Goal: Task Accomplishment & Management: Complete application form

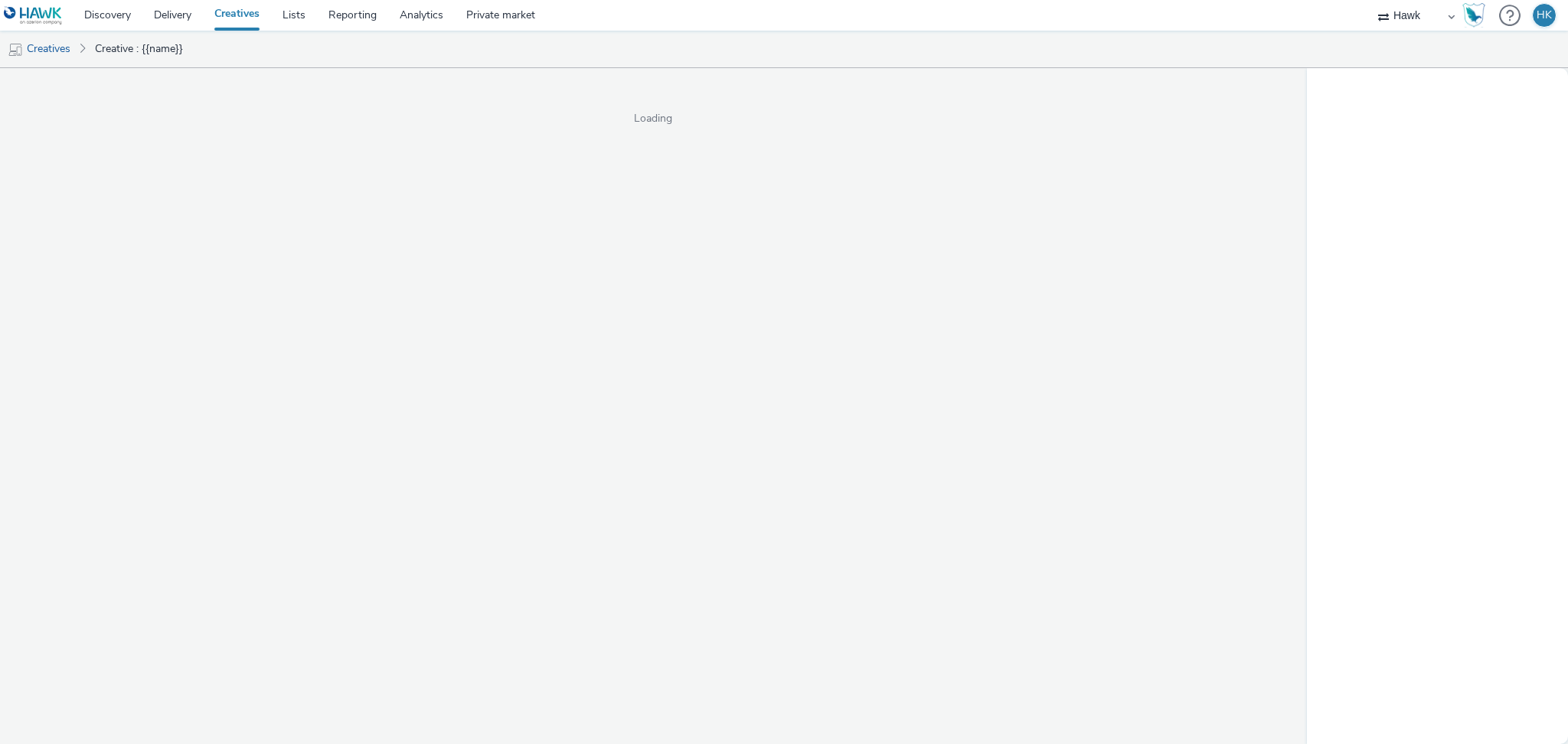
select select "11a7df10-284f-415c-b52a-427acf4c31ae"
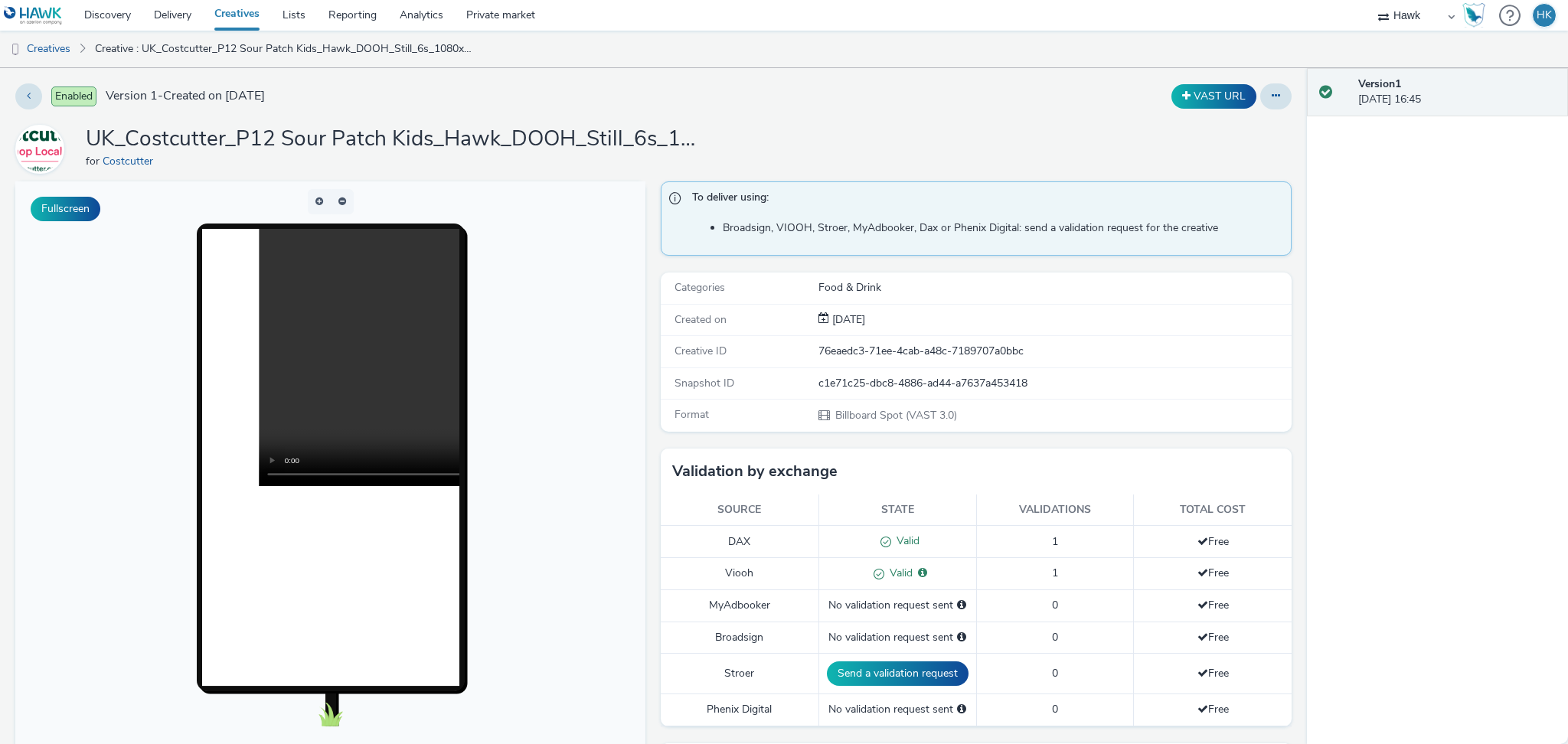
scroll to position [314, 0]
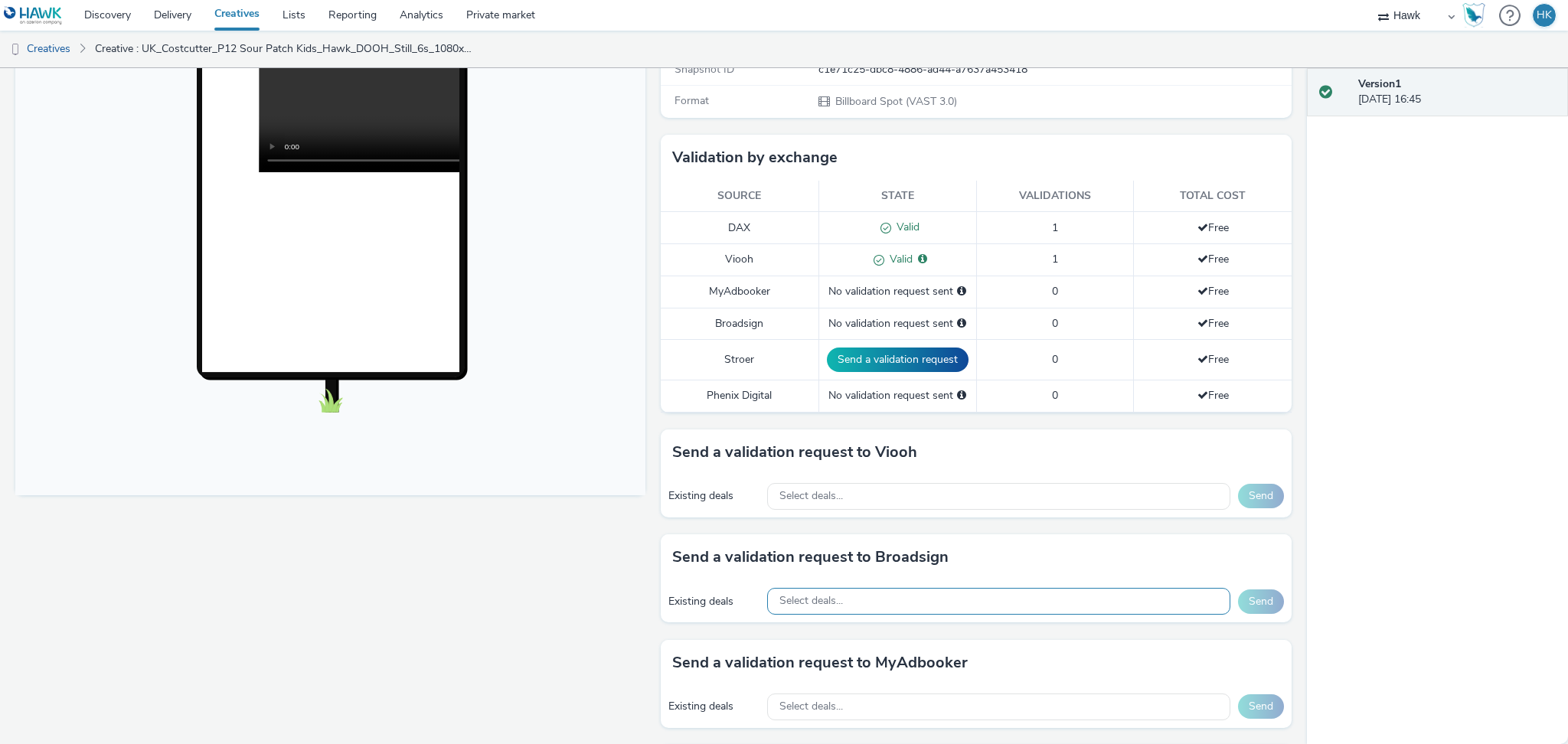
click at [878, 598] on div "Select deals..." at bounding box center [999, 601] width 462 height 27
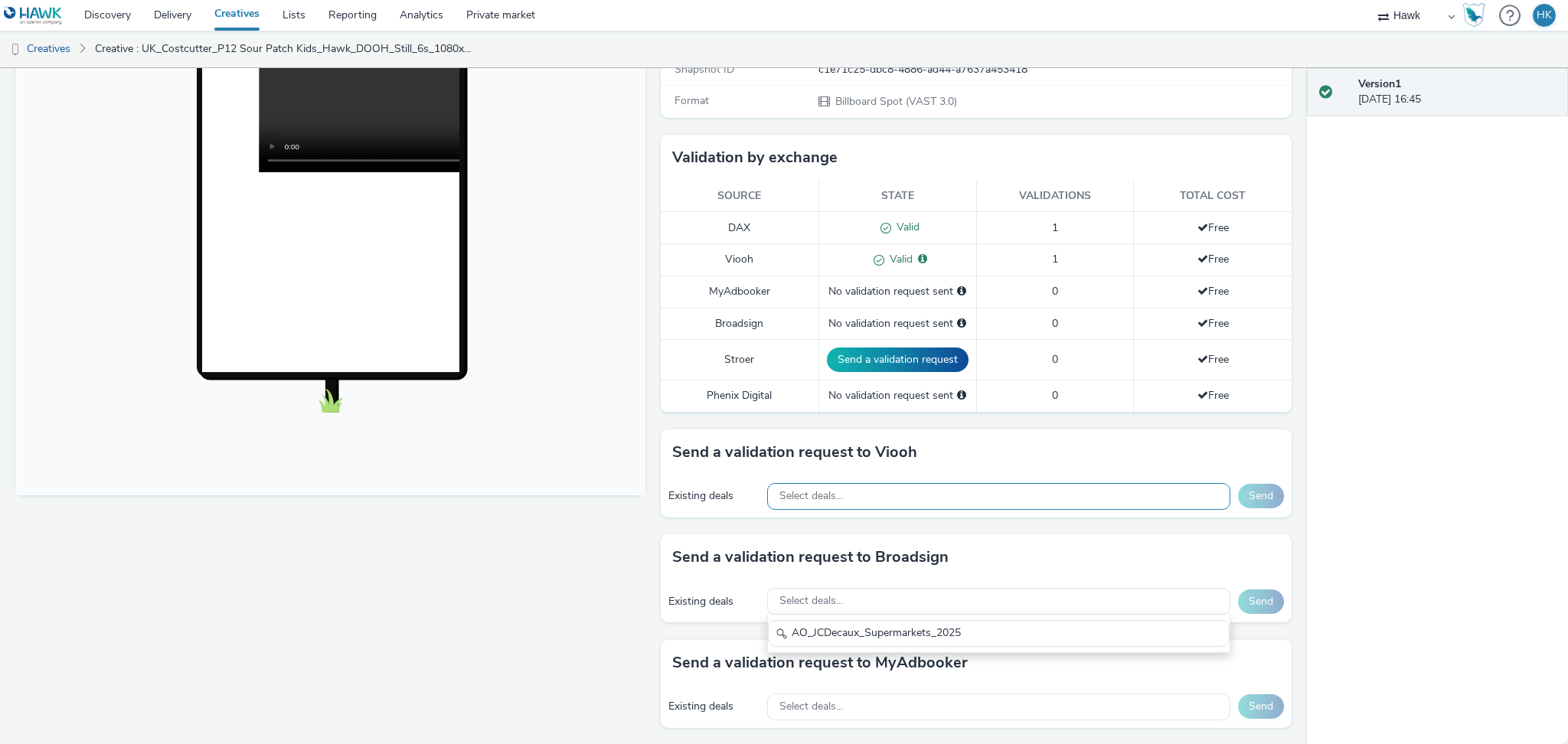
type input "AO_JCDecaux_Supermarkets_2025"
click at [864, 493] on div "Select deals..." at bounding box center [999, 497] width 462 height 27
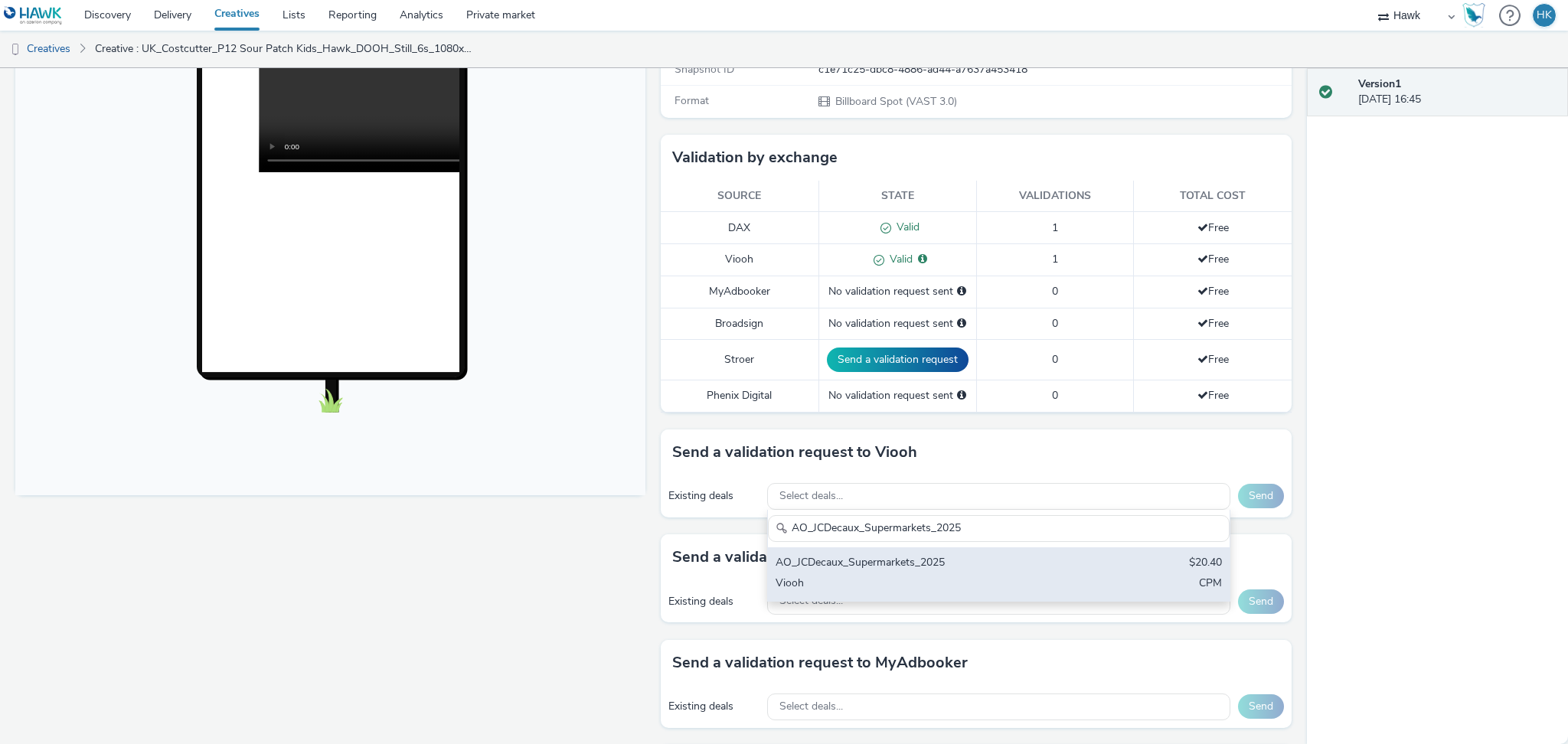
type input "AO_JCDecaux_Supermarkets_2025"
click at [902, 556] on div "AO_JCDecaux_Supermarkets_2025" at bounding box center [923, 563] width 294 height 17
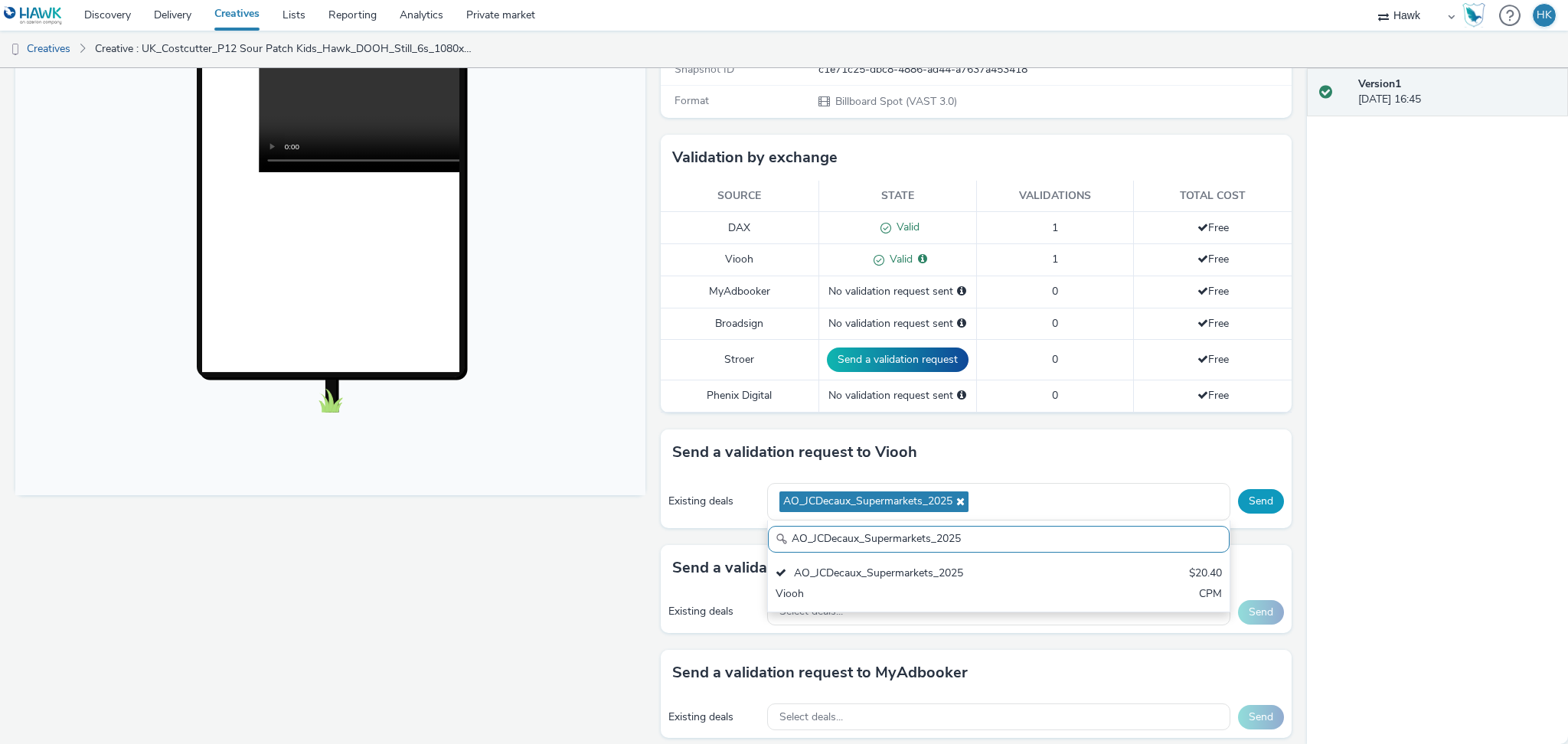
click at [1238, 512] on button "Send" at bounding box center [1261, 501] width 46 height 25
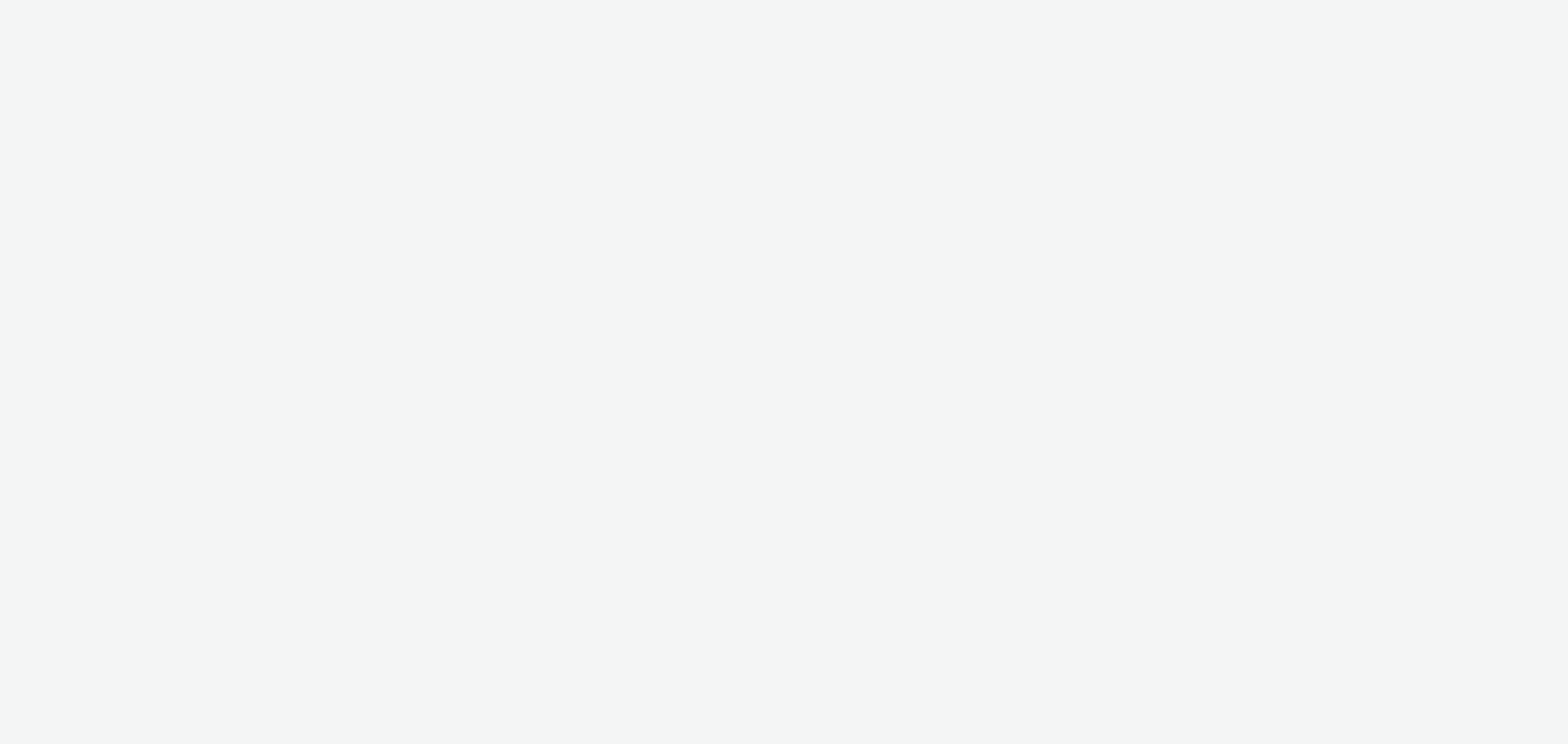
select select "11a7df10-284f-415c-b52a-427acf4c31ae"
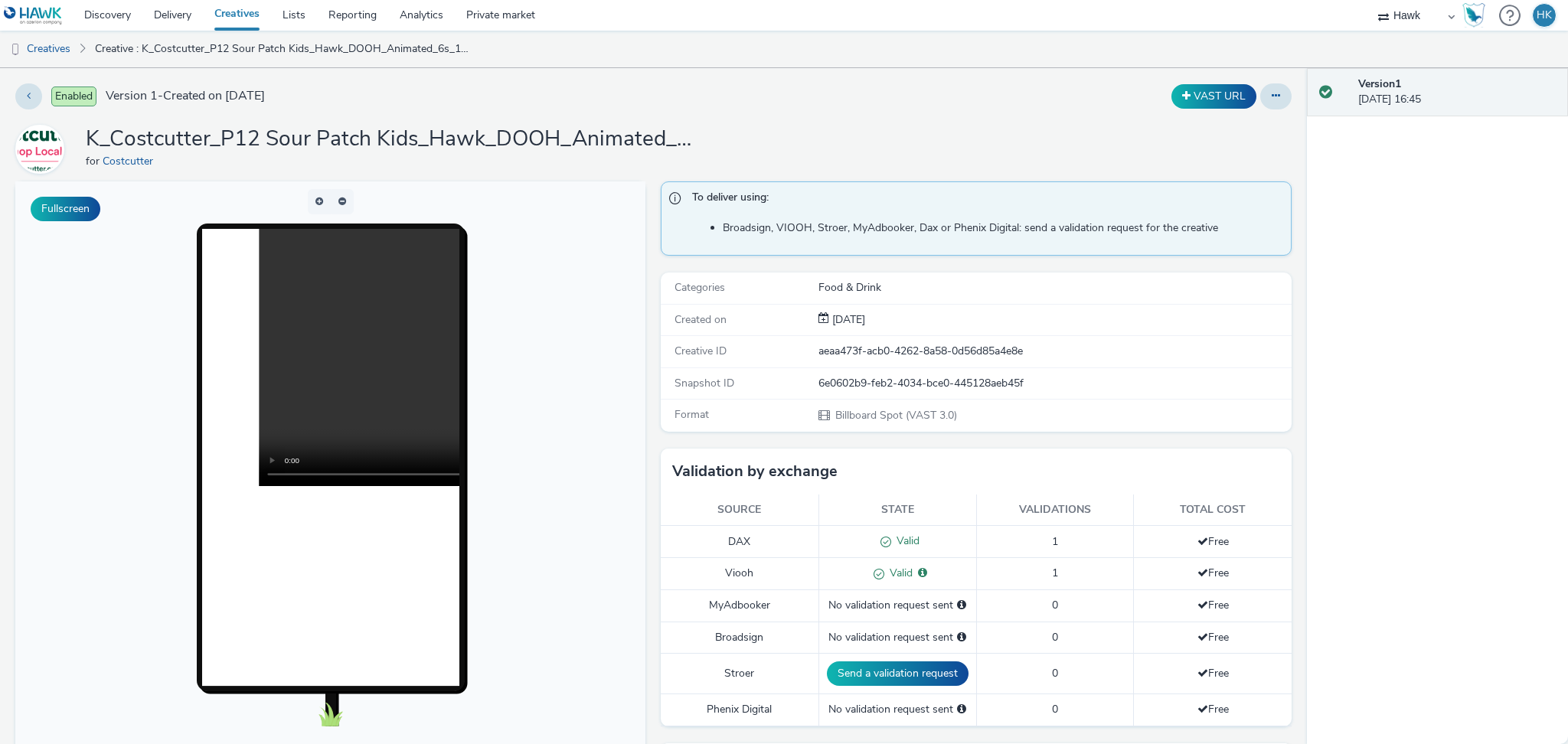
scroll to position [375, 0]
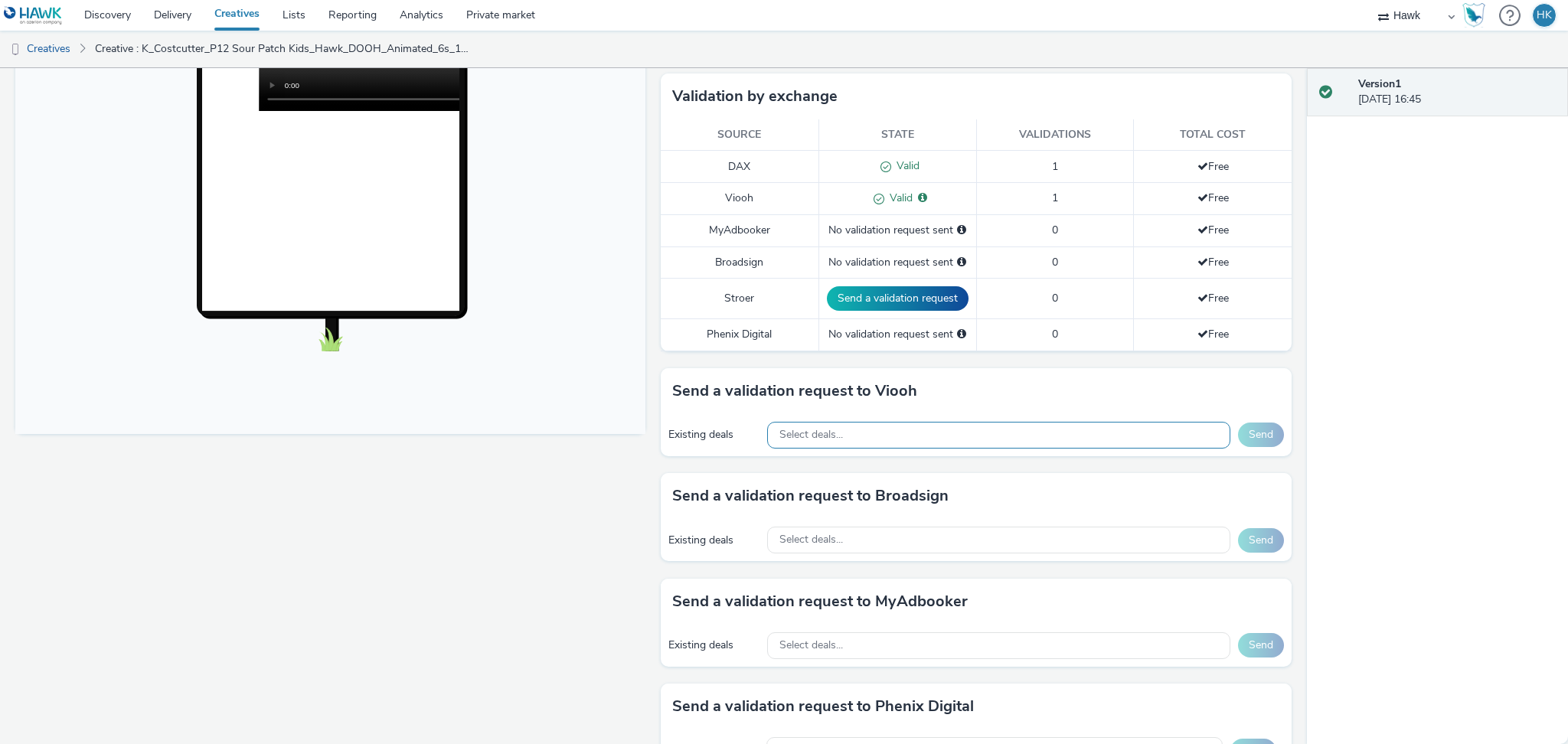
click at [821, 433] on span "Select deals..." at bounding box center [811, 436] width 64 height 13
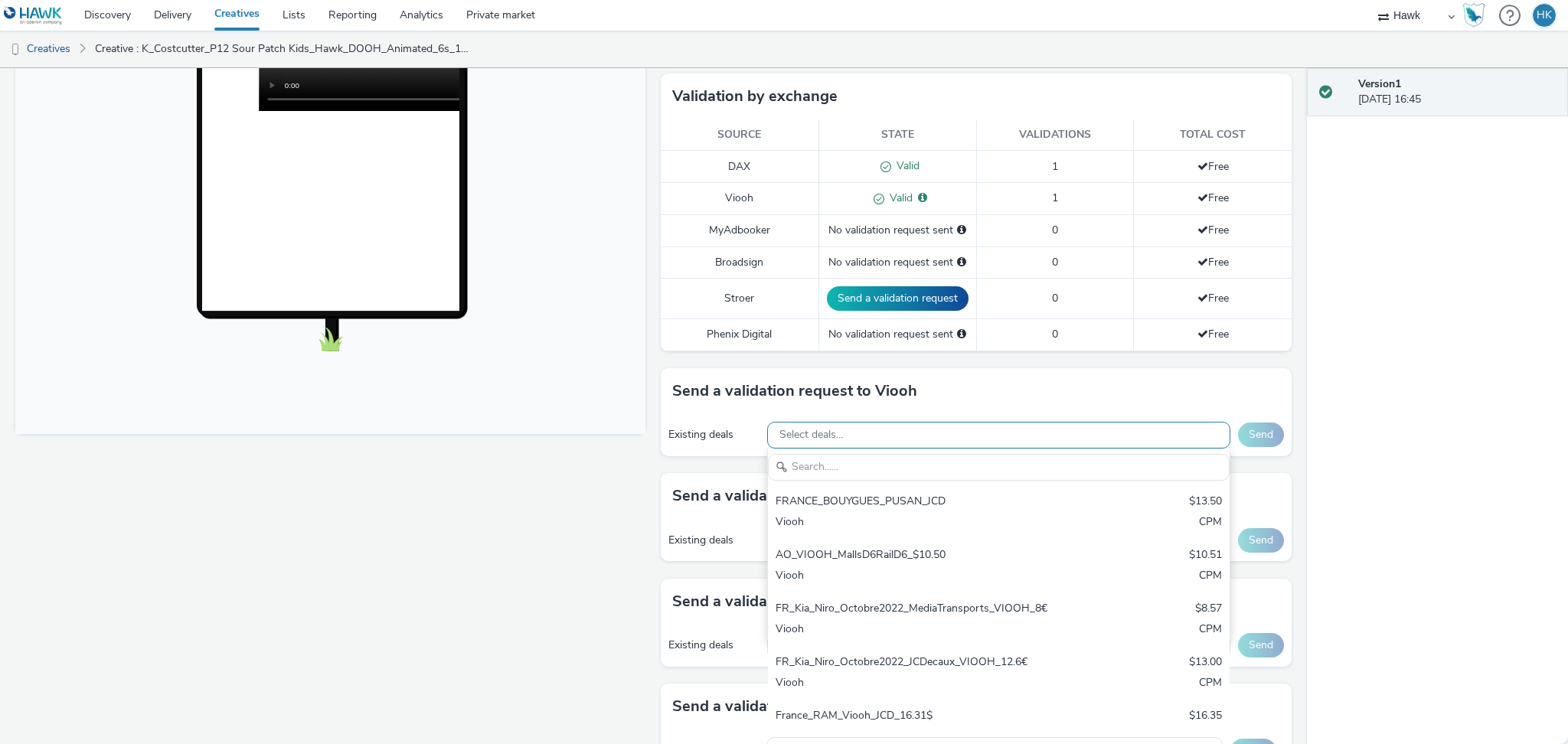
type input "v"
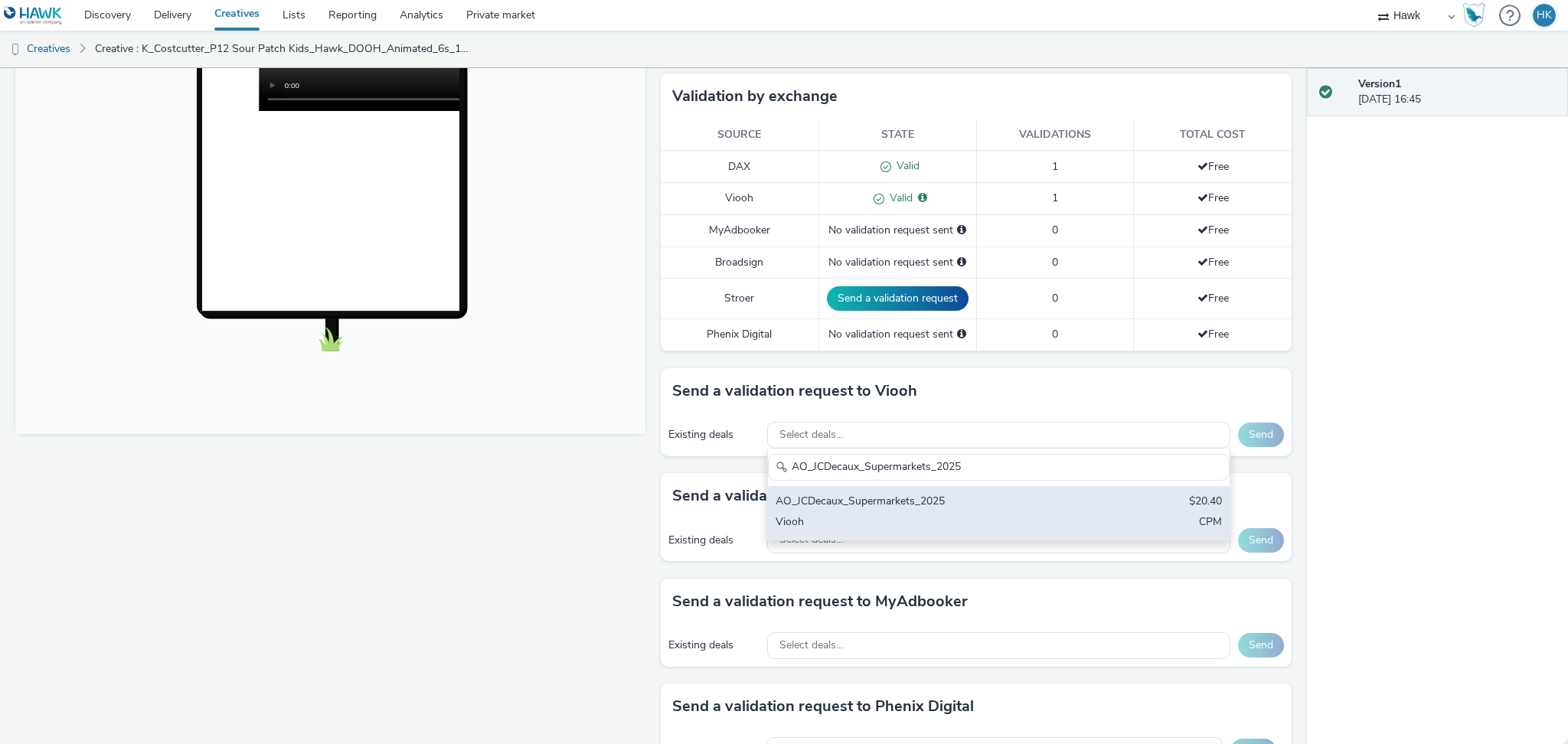
type input "AO_JCDecaux_Supermarkets_2025"
click at [901, 514] on div "AO_JCDecaux_Supermarkets_2025 $20.40 Viooh CPM" at bounding box center [999, 513] width 461 height 53
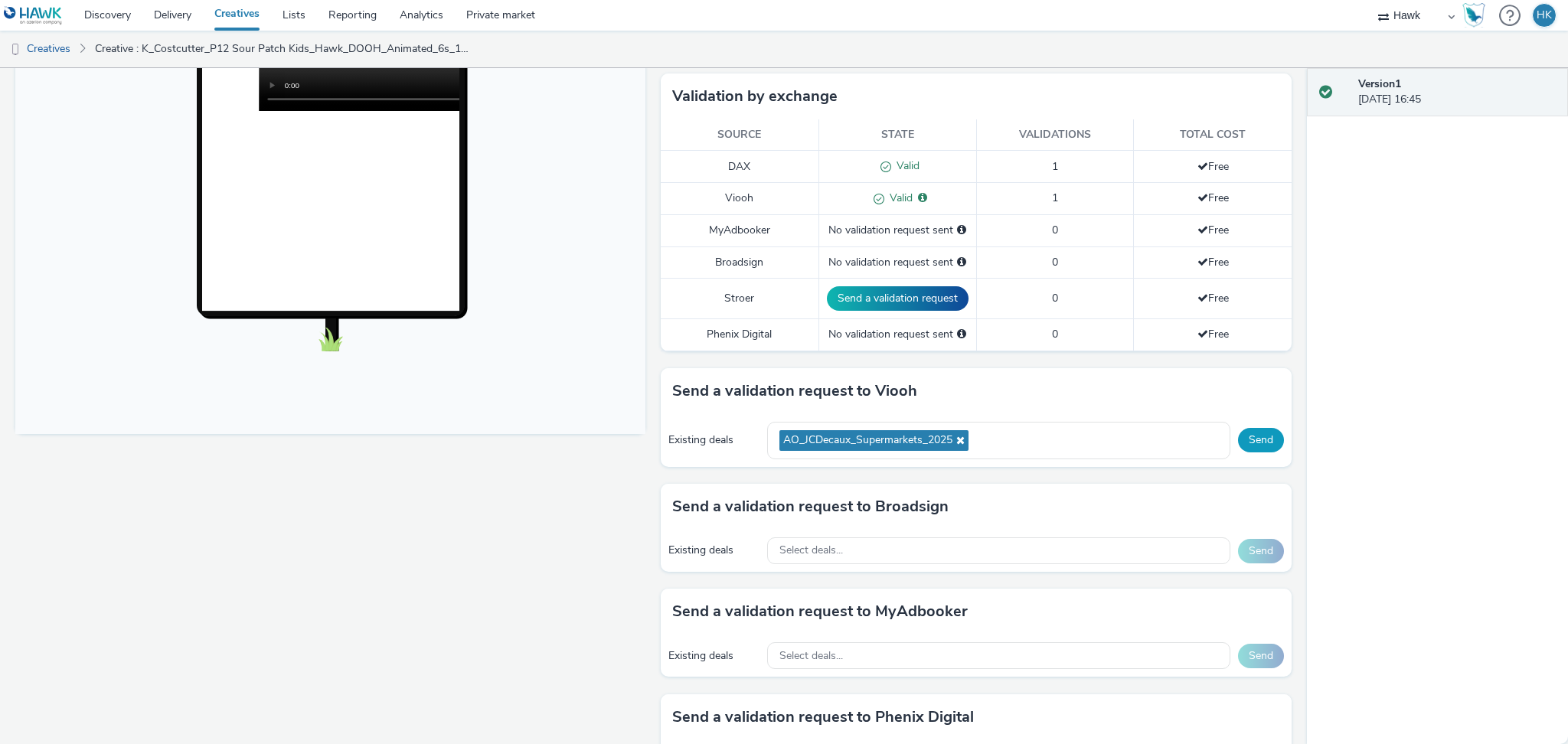
drag, startPoint x: 1238, startPoint y: 453, endPoint x: 1238, endPoint y: 434, distance: 19.0
click at [1238, 434] on div "Existing deals AO_JCDecaux_Supermarkets_2025 Send" at bounding box center [975, 439] width 630 height 53
click at [1238, 434] on button "Send" at bounding box center [1261, 440] width 46 height 25
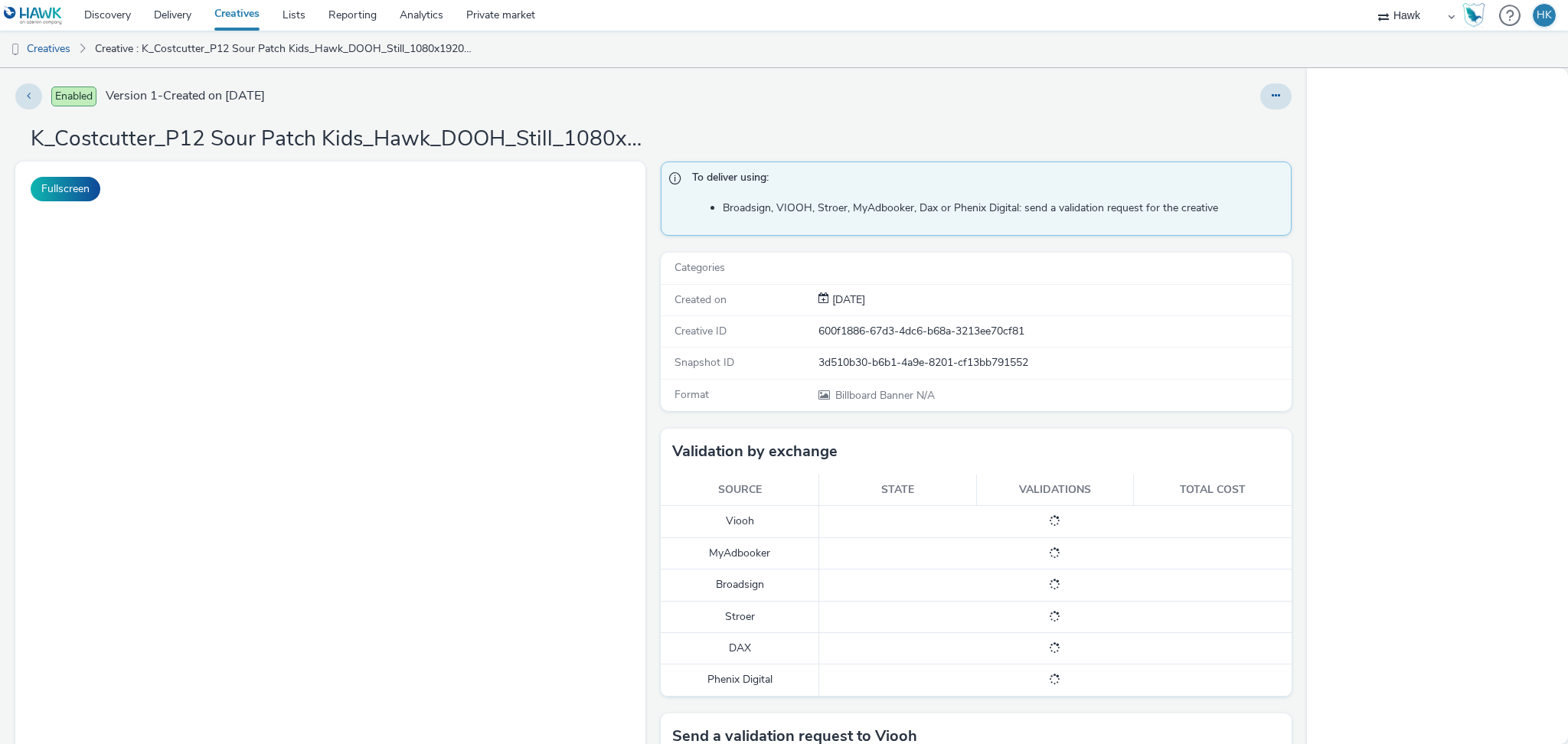
select select "11a7df10-284f-415c-b52a-427acf4c31ae"
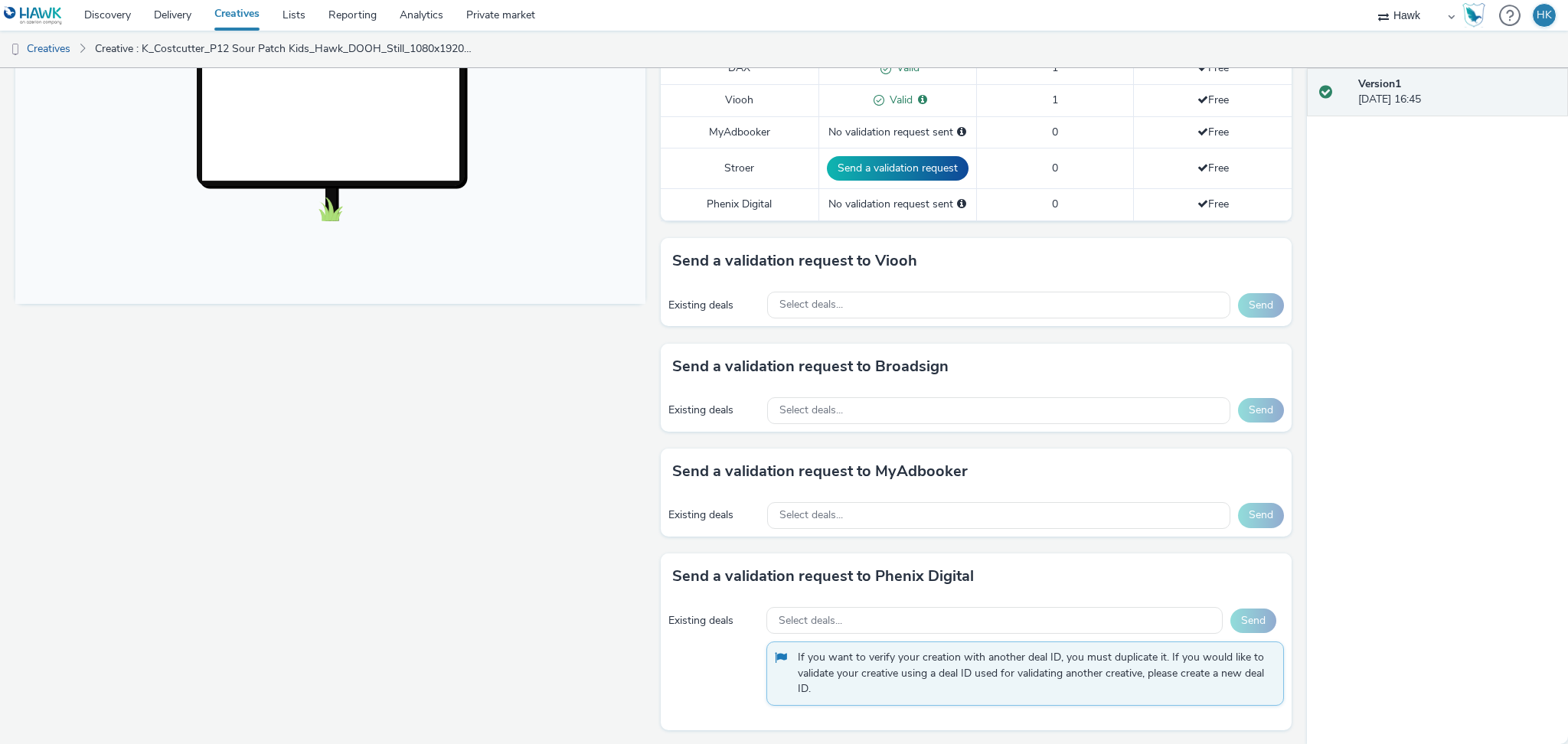
scroll to position [506, 0]
click at [831, 309] on span "Select deals..." at bounding box center [811, 305] width 64 height 13
paste input "AO_JCDecaux_Supermarkets_2025"
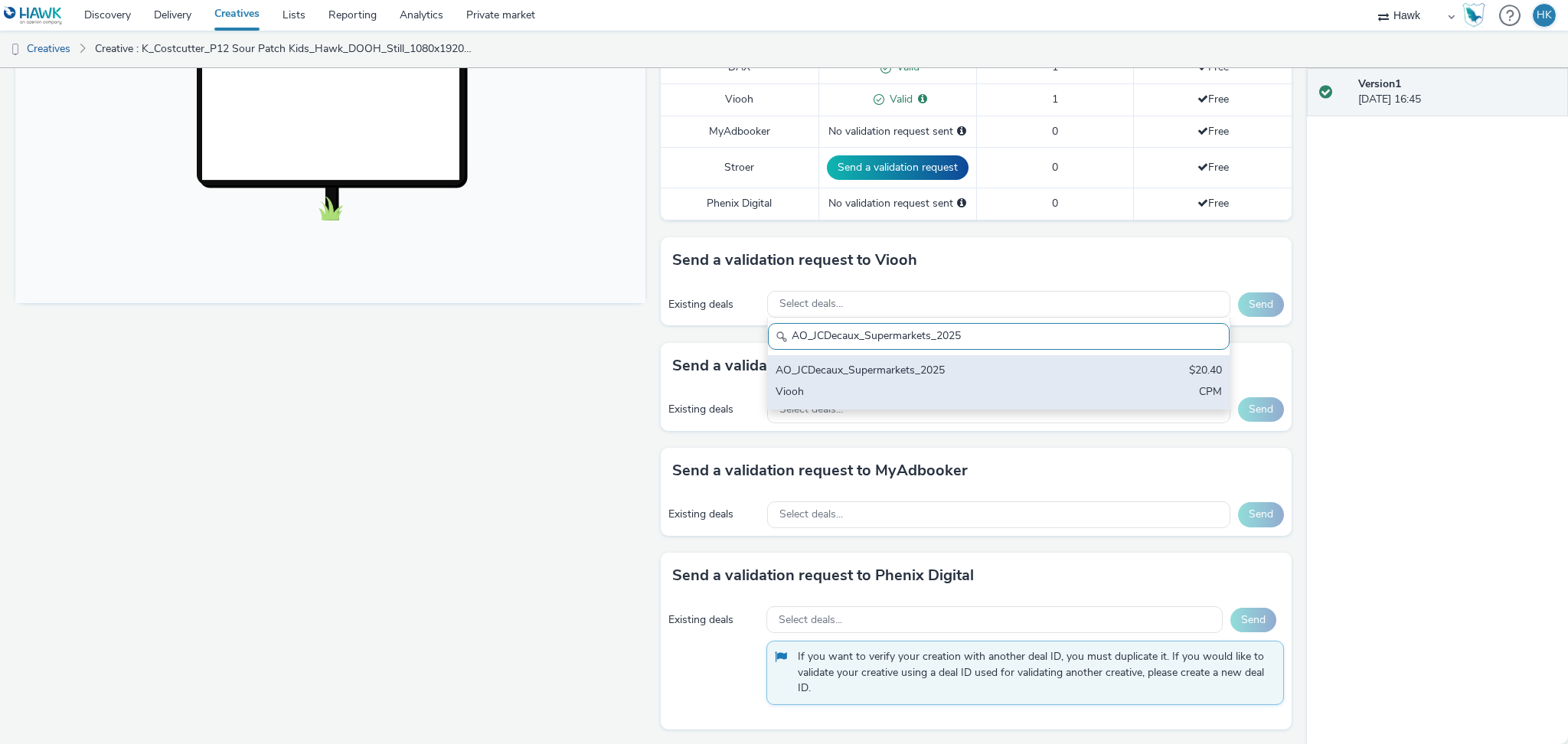
type input "AO_JCDecaux_Supermarkets_2025"
click at [884, 379] on div "AO_JCDecaux_Supermarkets_2025" at bounding box center [923, 372] width 294 height 17
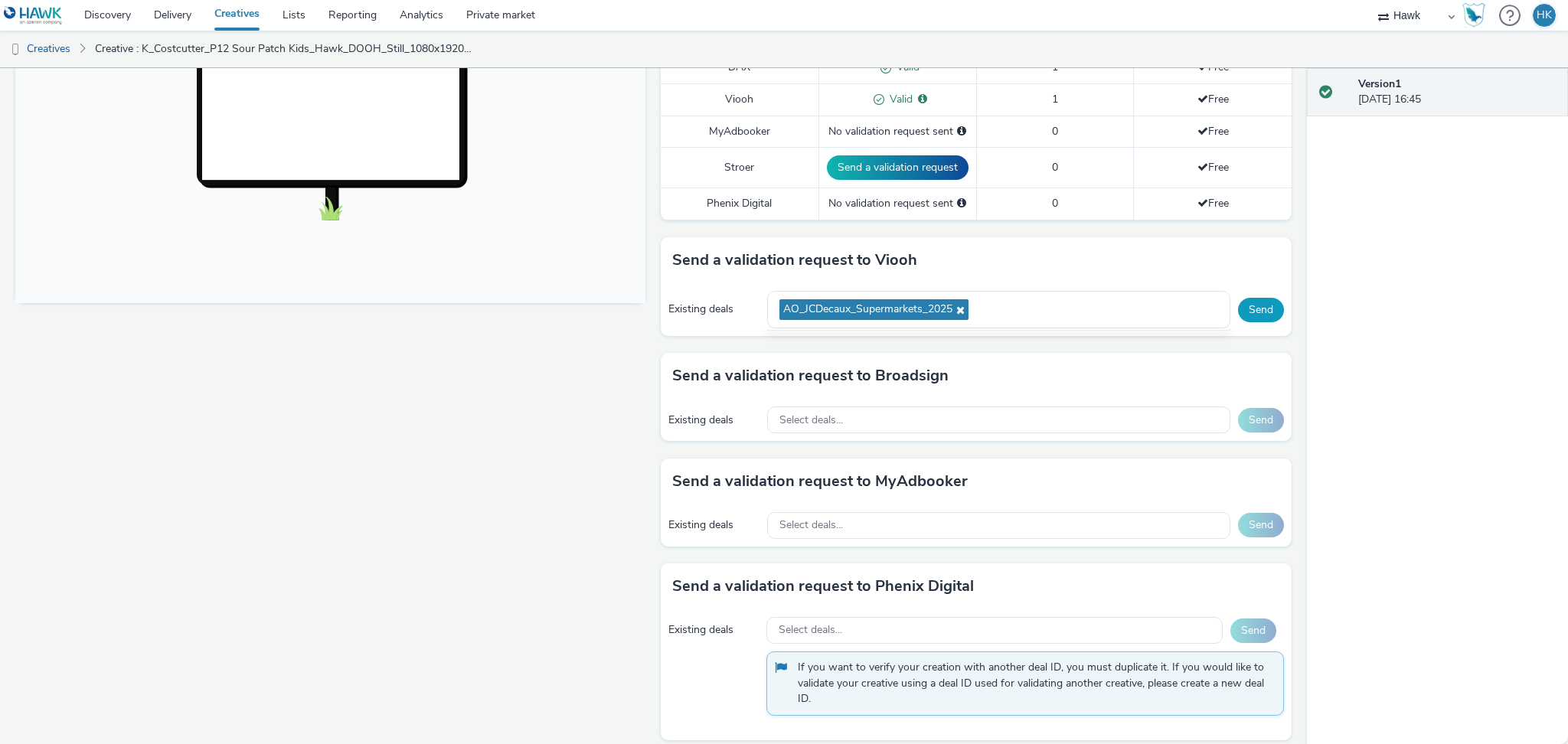
click at [1246, 306] on button "Send" at bounding box center [1261, 310] width 46 height 25
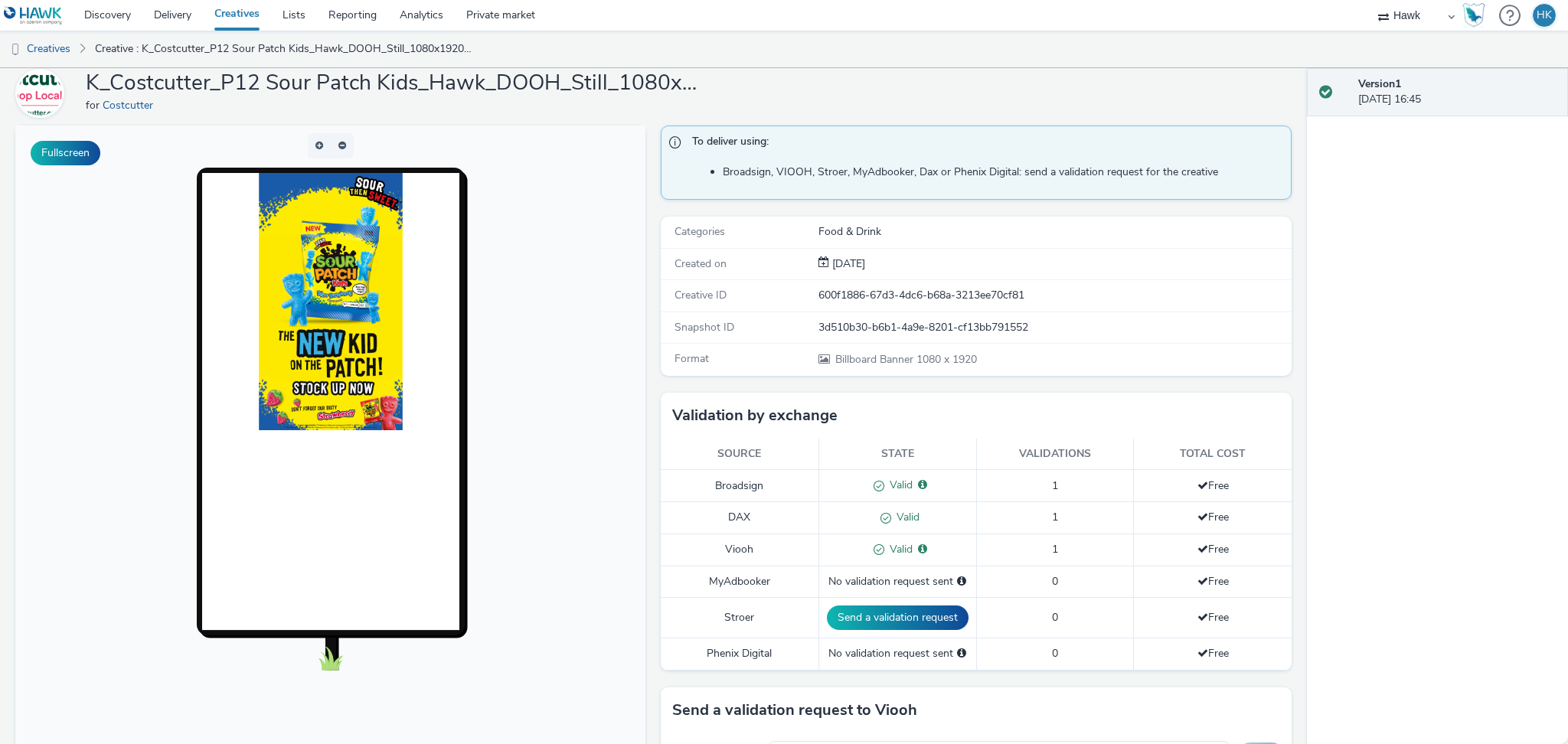
scroll to position [53, 0]
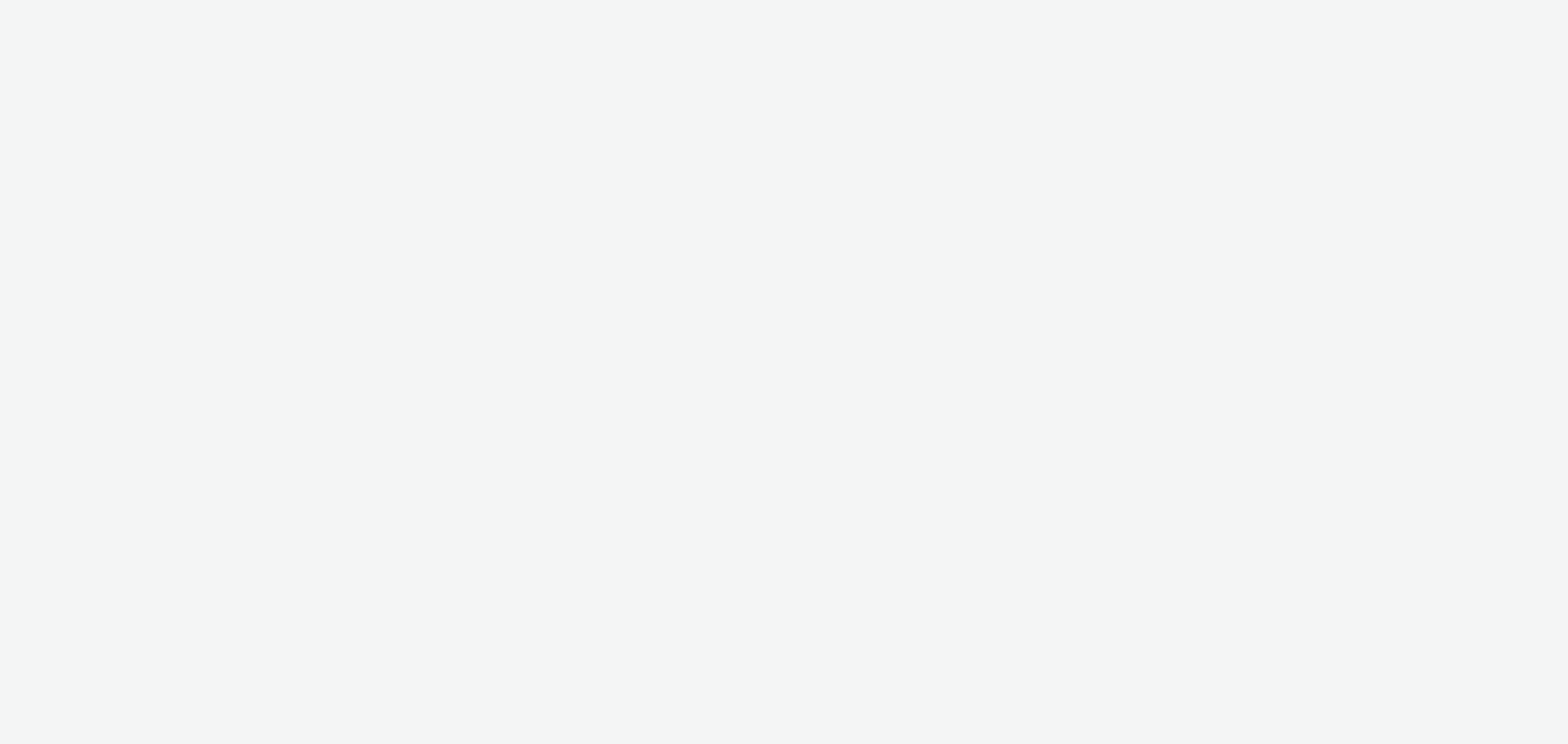
select select "79162ed7-0017-4339-93b0-3399b708648f"
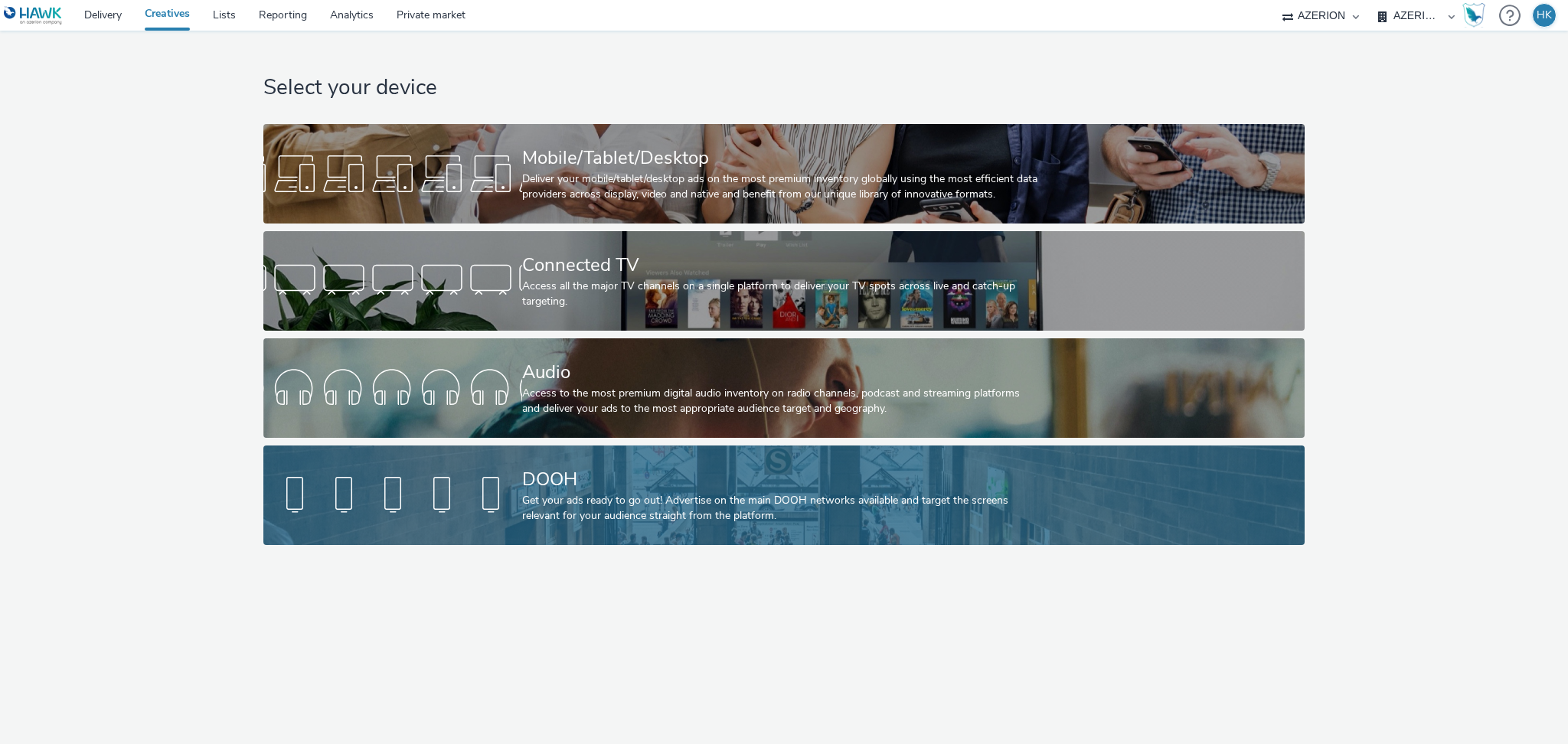
click at [664, 493] on div "Get your ads ready to go out! Advertise on the main DOOH networks available and…" at bounding box center [781, 508] width 518 height 32
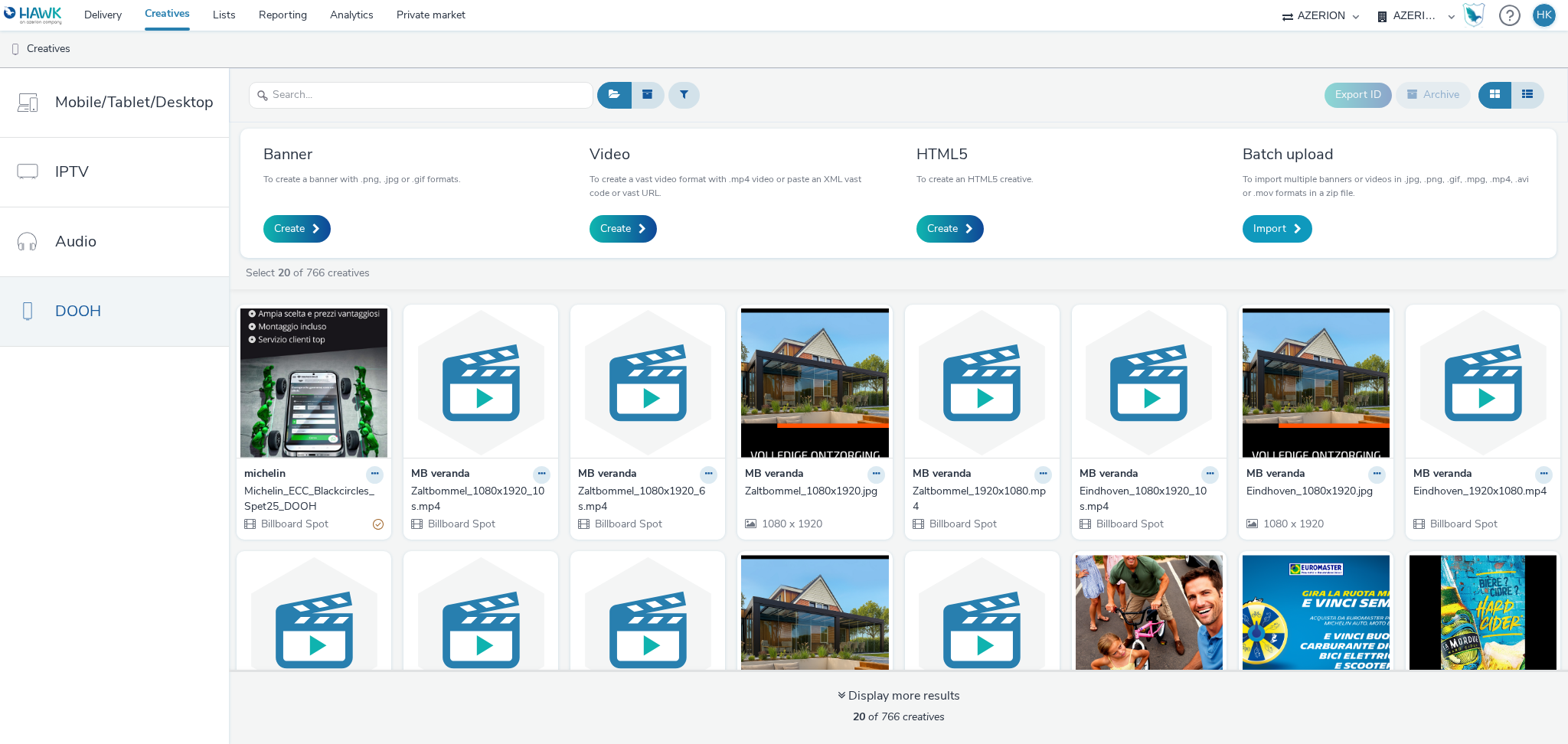
click at [1294, 226] on span at bounding box center [1298, 228] width 8 height 11
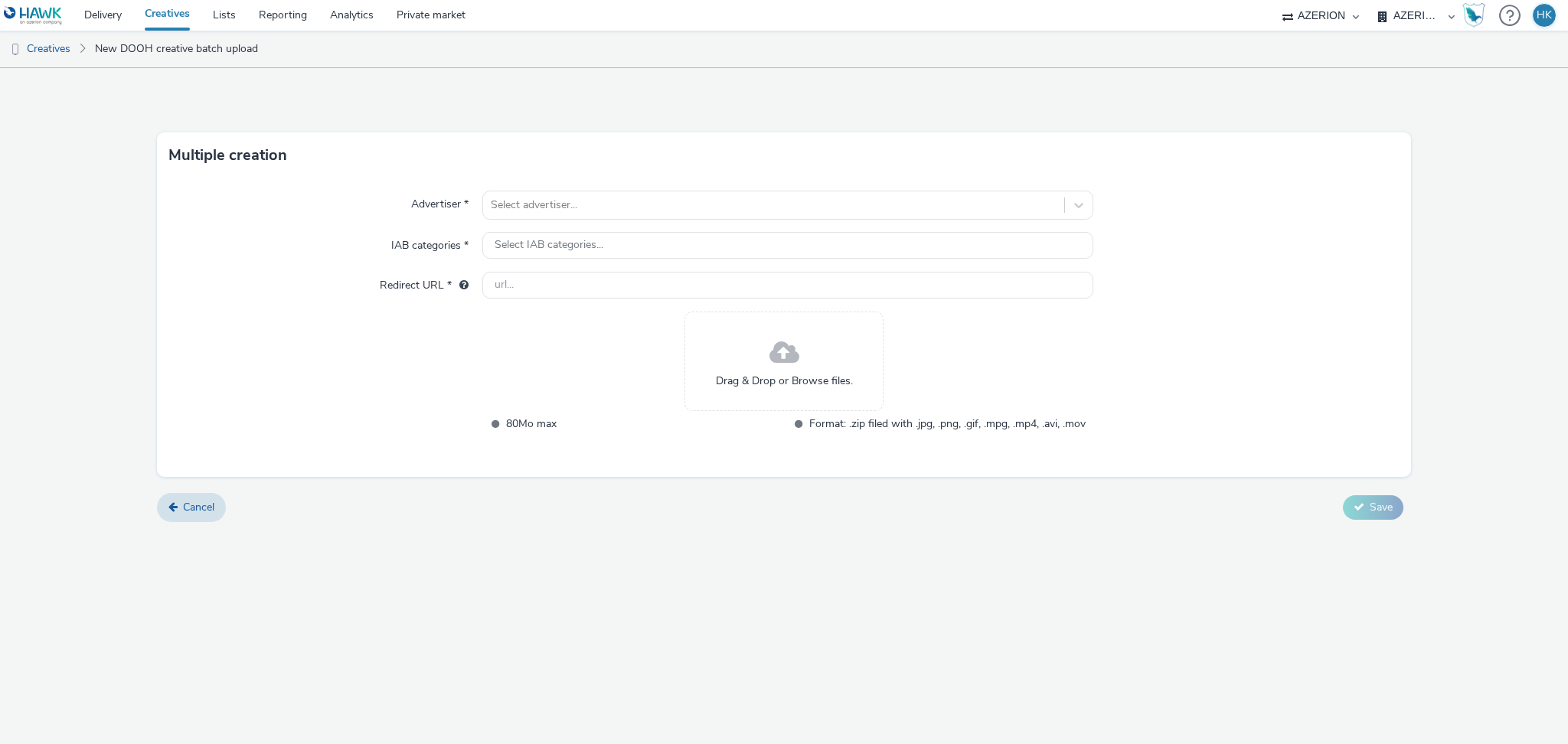
click at [814, 360] on div "Drag & Drop or Browse files." at bounding box center [784, 361] width 199 height 99
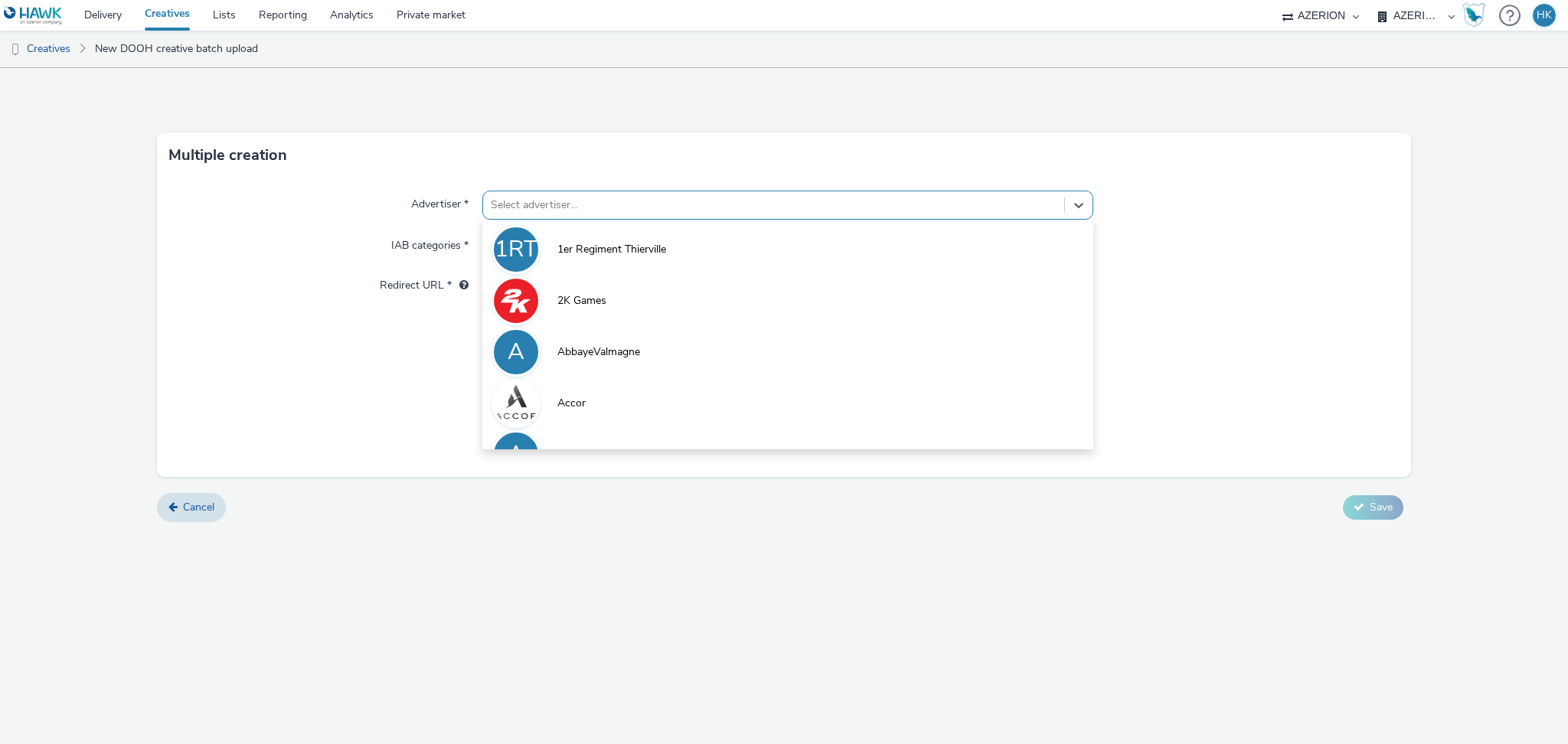
click at [578, 194] on div "Select advertiser..." at bounding box center [774, 205] width 581 height 25
paste input "FoireEuropéenne"
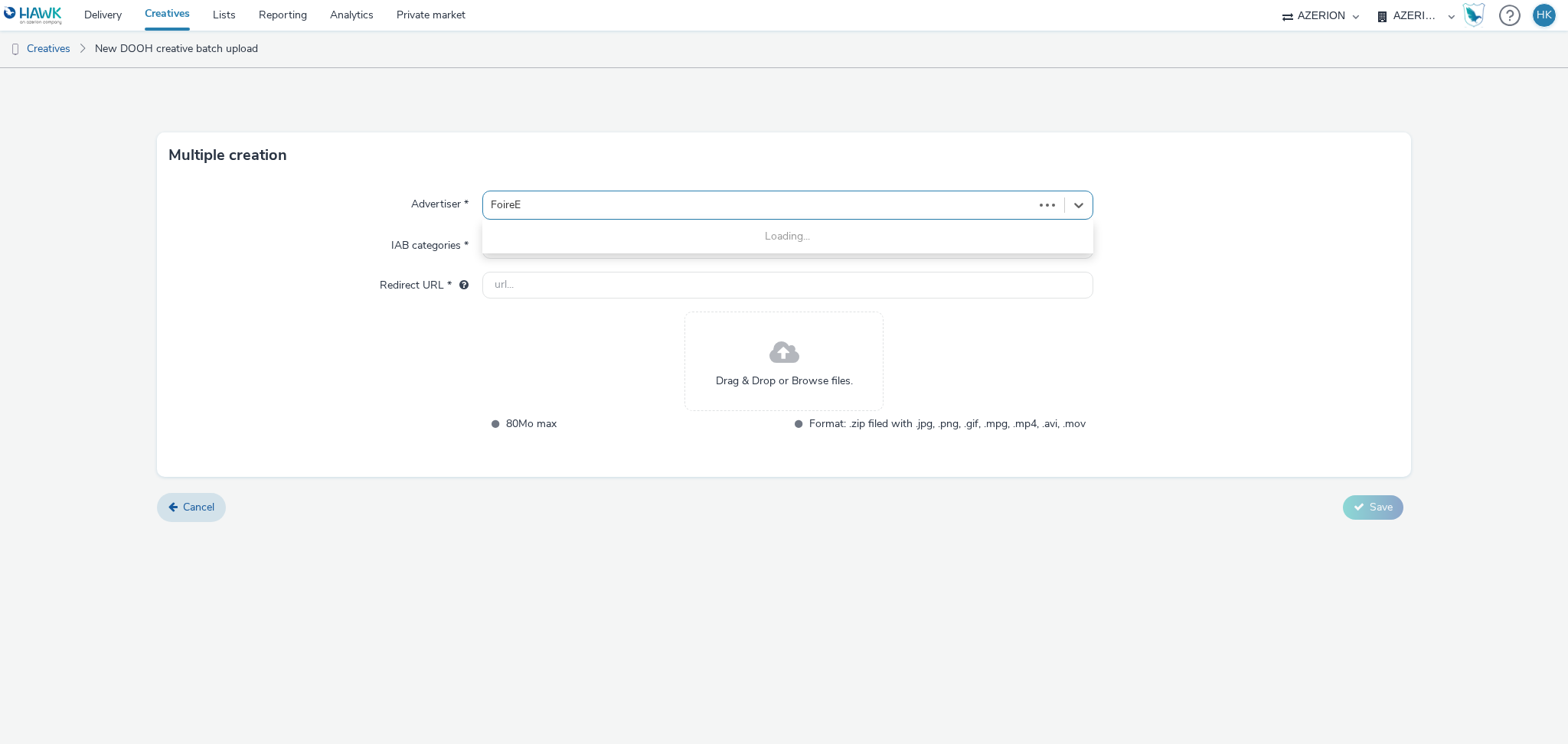
type input "Foire"
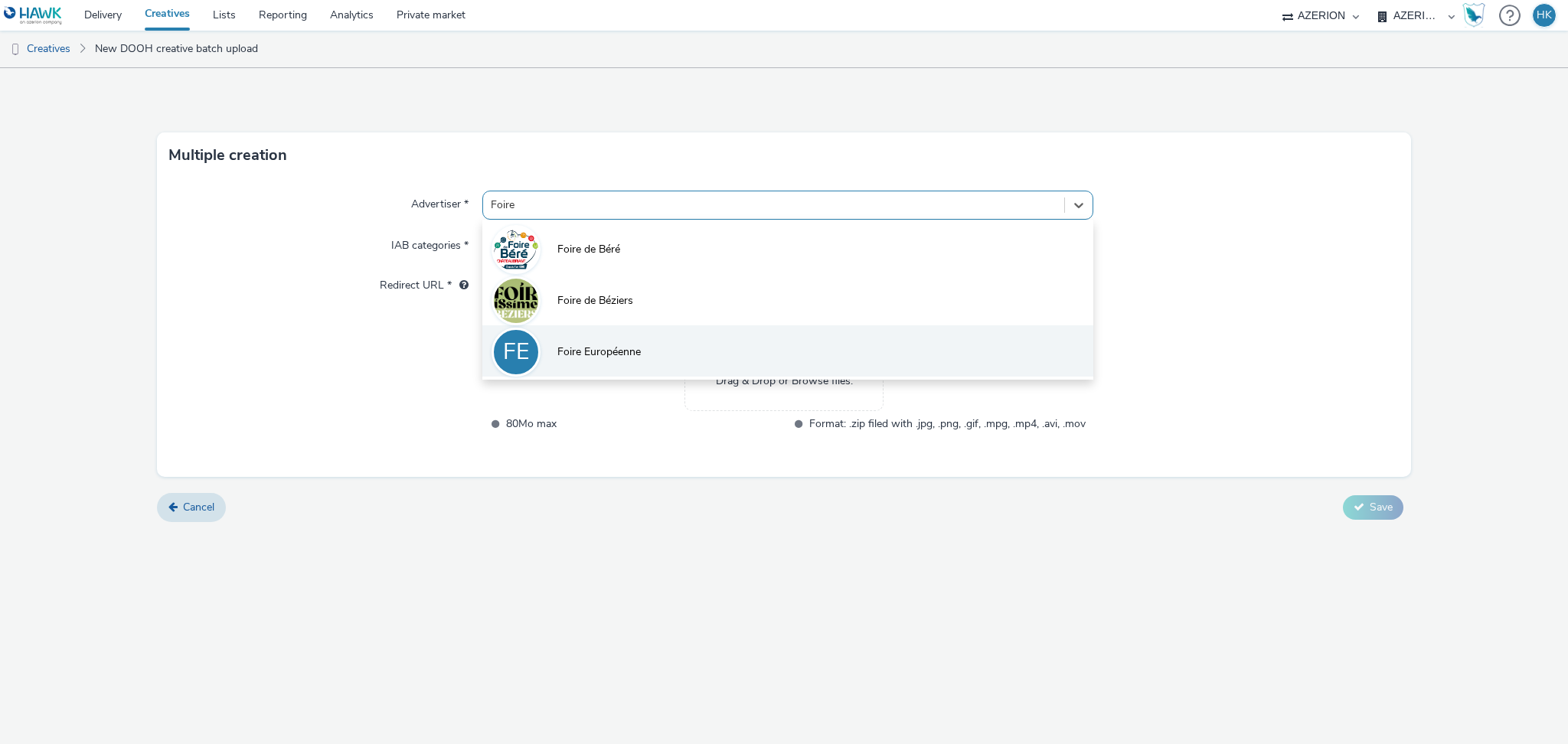
click at [619, 358] on span "Foire Européenne" at bounding box center [598, 352] width 83 height 15
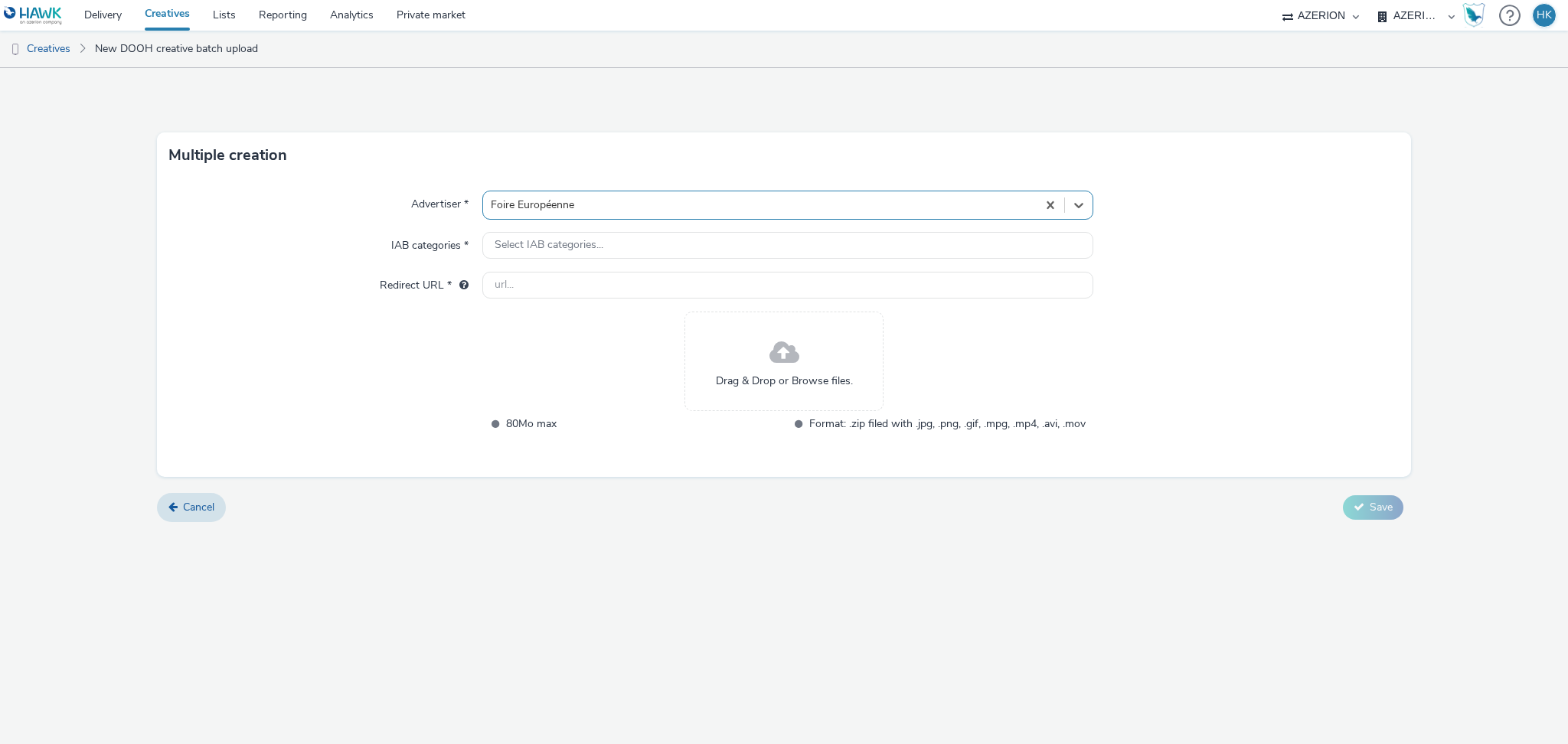
type input "http://foireurop.com"
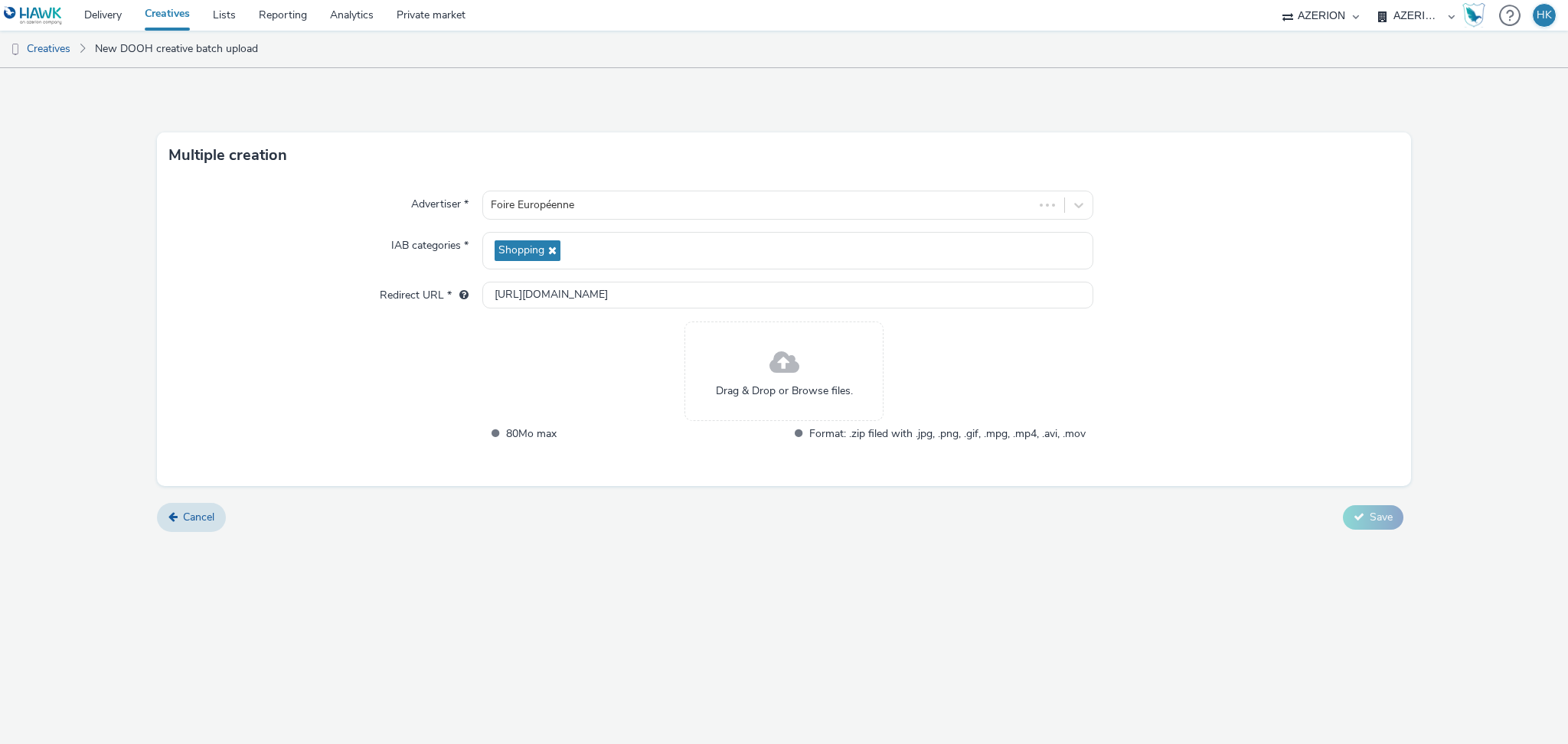
click at [772, 392] on span "Drag & Drop or Browse files." at bounding box center [784, 391] width 137 height 15
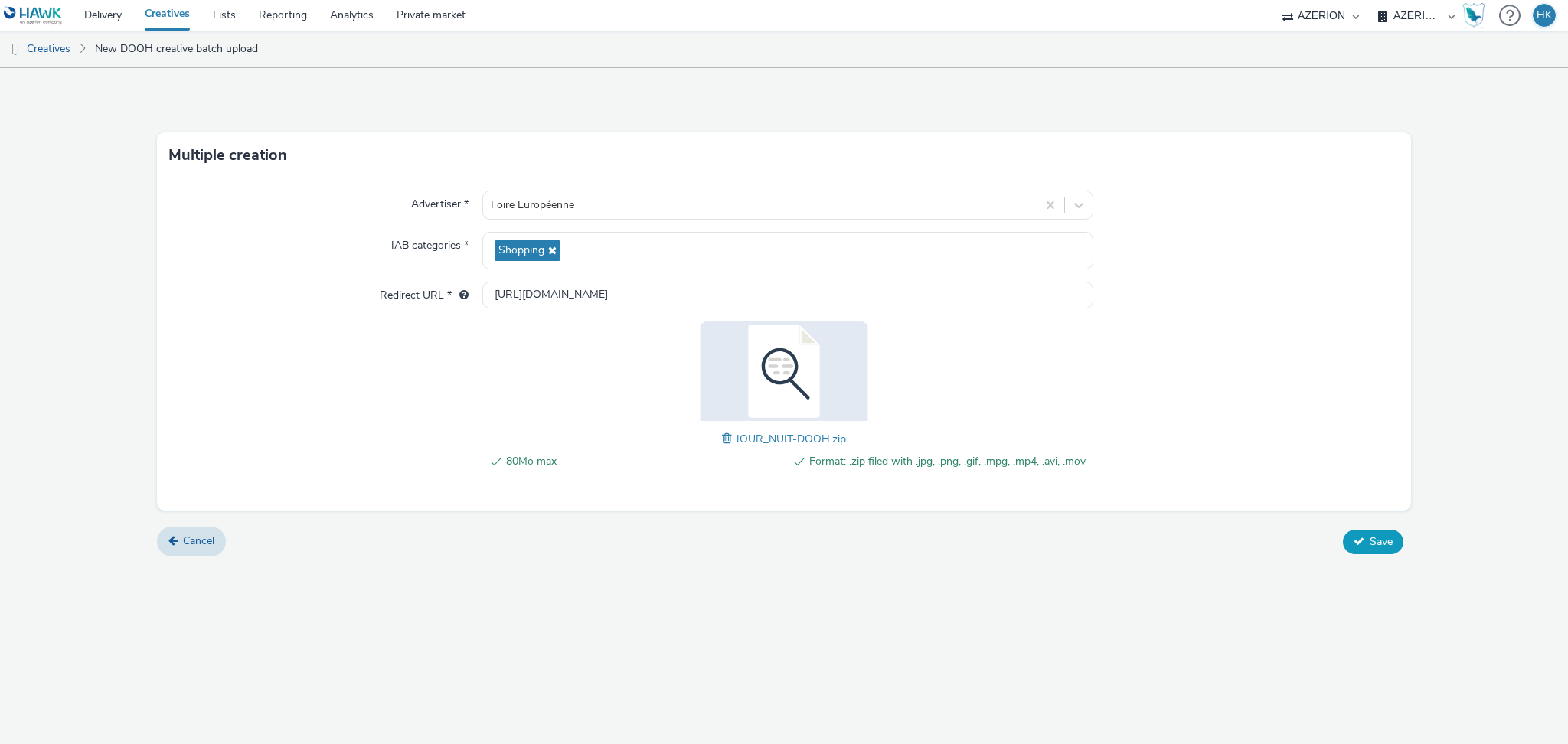
click at [1390, 537] on span "Save" at bounding box center [1381, 541] width 23 height 14
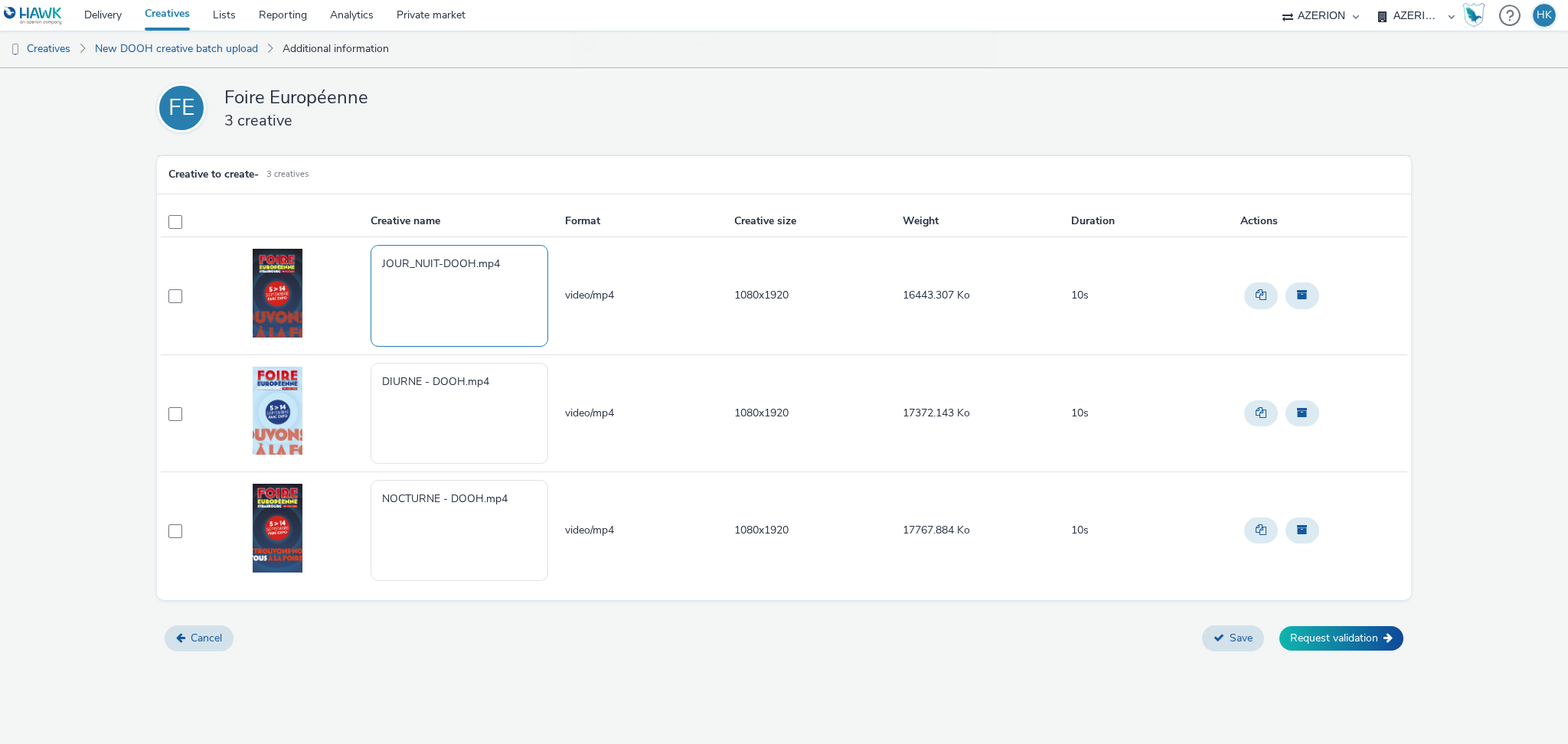
click at [512, 267] on textarea "JOUR_NUIT-DOOH.mp4" at bounding box center [460, 295] width 178 height 101
click at [1248, 642] on button "Save" at bounding box center [1233, 638] width 62 height 26
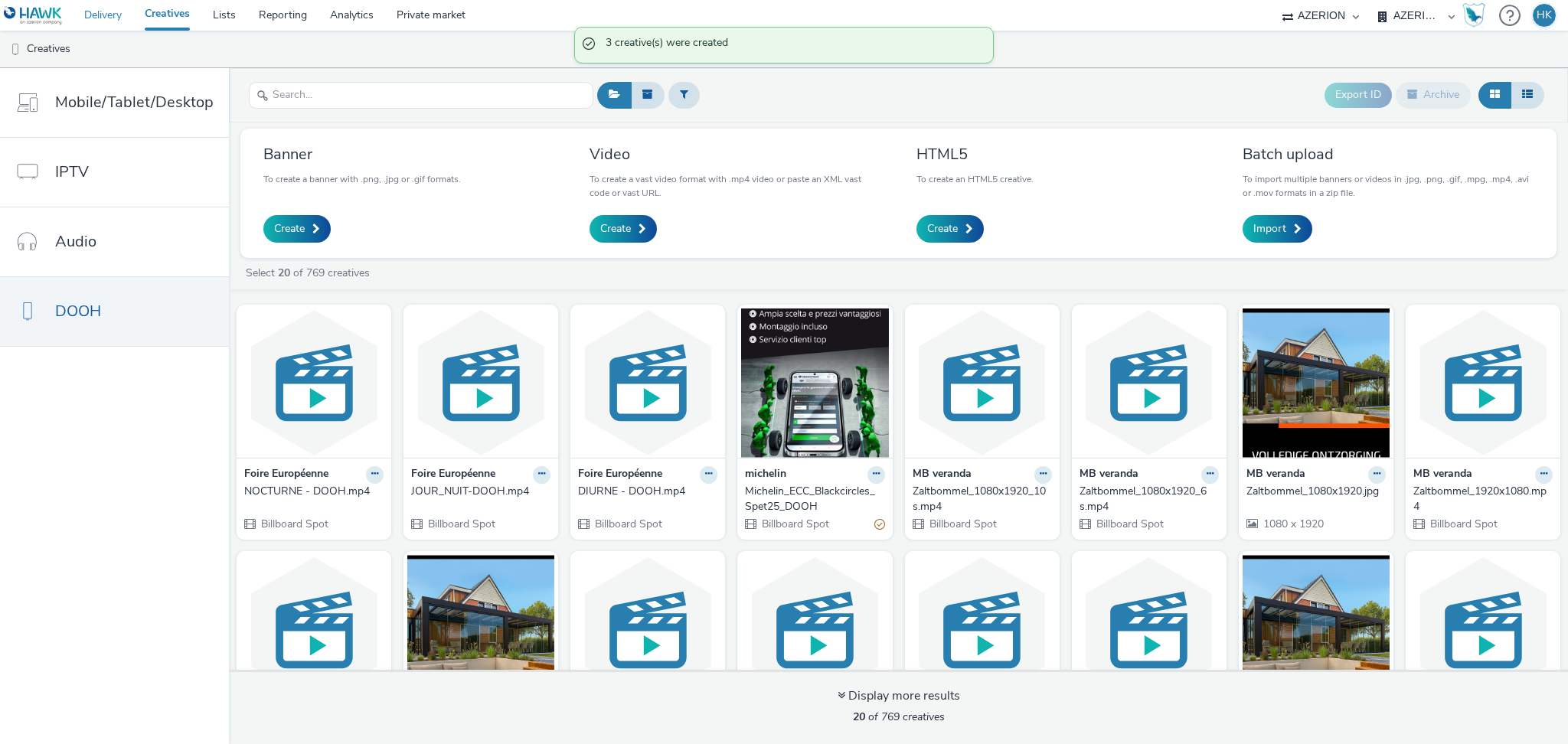
click at [106, 15] on link "Delivery" at bounding box center [102, 15] width 60 height 31
